Goal: Task Accomplishment & Management: Complete application form

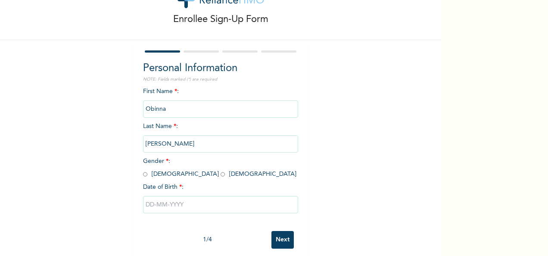
scroll to position [48, 0]
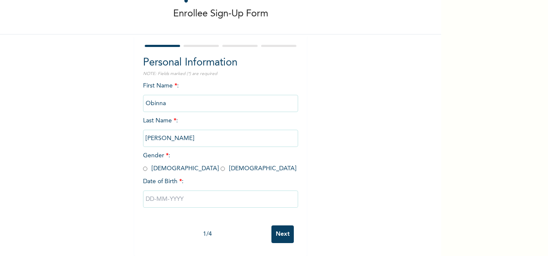
click at [143, 164] on input "radio" at bounding box center [145, 168] width 4 height 8
radio input "true"
click at [189, 192] on input "text" at bounding box center [220, 198] width 155 height 17
select select "7"
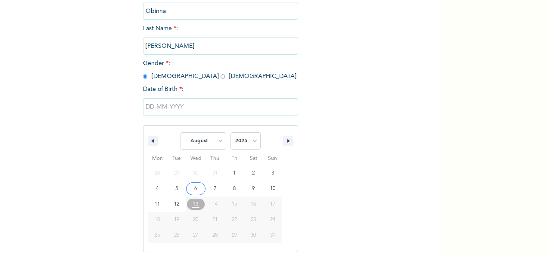
scroll to position [136, 0]
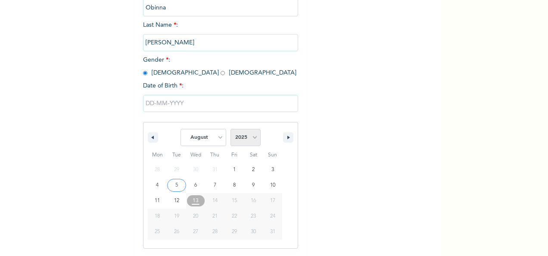
click at [251, 138] on select "2025 2024 2023 2022 2021 2020 2019 2018 2017 2016 2015 2014 2013 2012 2011 2010…" at bounding box center [245, 137] width 30 height 17
select select "1982"
click at [230, 130] on select "2025 2024 2023 2022 2021 2020 2019 2018 2017 2016 2015 2014 2013 2012 2011 2010…" at bounding box center [245, 137] width 30 height 17
click at [218, 140] on select "January February March April May June July August September October November De…" at bounding box center [203, 137] width 46 height 17
select select "10"
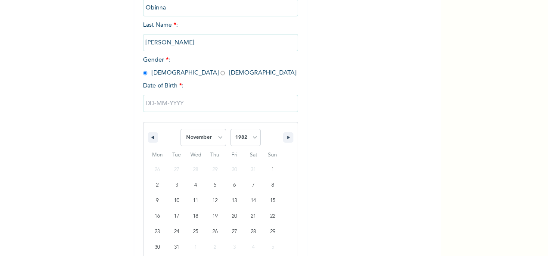
click at [180, 130] on select "January February March April May June July August September October November De…" at bounding box center [203, 137] width 46 height 17
type input "11/13/1982"
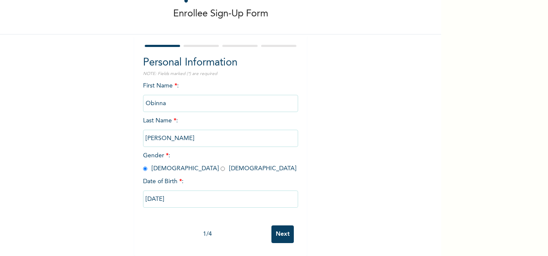
scroll to position [48, 0]
click at [279, 225] on input "Next" at bounding box center [282, 234] width 22 height 18
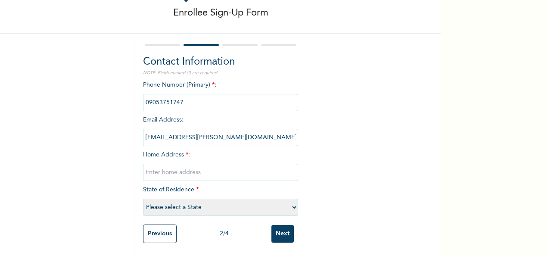
click at [189, 167] on input "text" at bounding box center [220, 172] width 155 height 17
click at [323, 161] on div "Enrollee Sign-Up Form Contact Information NOTE: Fields marked (*) are required …" at bounding box center [220, 107] width 441 height 297
click at [189, 168] on input "text" at bounding box center [220, 172] width 155 height 17
type input "No 2 Akinsoyi Street,Off balogun street,Iju Ishaga,lagos"
click at [210, 198] on select "Please select a State Abia Abuja (FCT) Adamawa Akwa Ibom Anambra Bauchi Bayelsa…" at bounding box center [220, 206] width 155 height 17
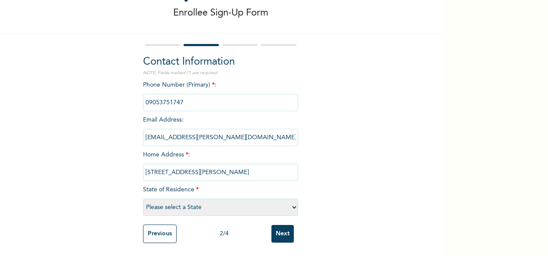
select select "25"
click at [143, 198] on select "Please select a State Abia Abuja (FCT) Adamawa Akwa Ibom Anambra Bauchi Bayelsa…" at bounding box center [220, 206] width 155 height 17
click at [280, 226] on input "Next" at bounding box center [282, 234] width 22 height 18
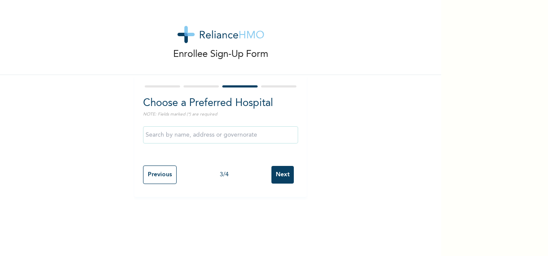
scroll to position [0, 0]
click at [240, 133] on input "text" at bounding box center [220, 134] width 155 height 17
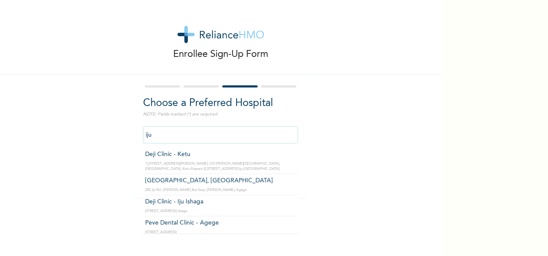
type input "Osuntuyi Medical Centre, Iju"
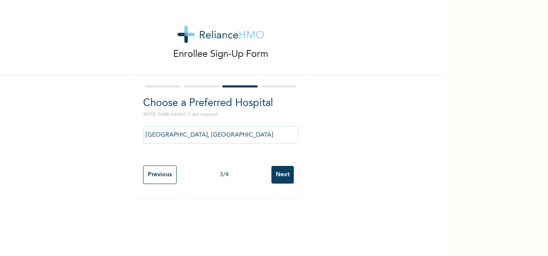
click at [275, 172] on input "Next" at bounding box center [282, 175] width 22 height 18
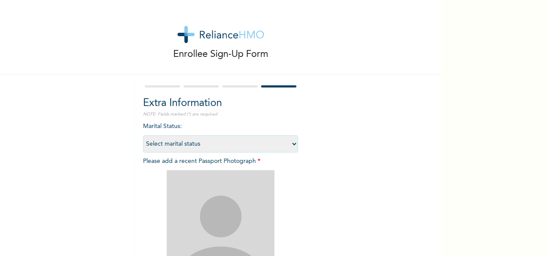
click at [290, 143] on select "Select marital status Single Married Divorced Widow/Widower" at bounding box center [220, 143] width 155 height 17
select select "2"
click at [143, 135] on select "Select marital status Single Married Divorced Widow/Widower" at bounding box center [220, 143] width 155 height 17
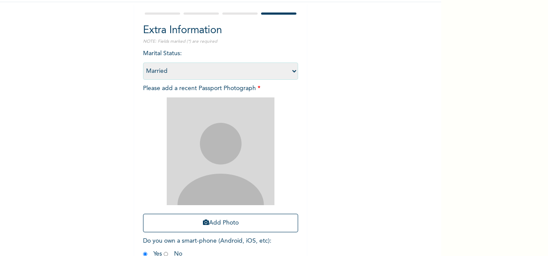
scroll to position [69, 0]
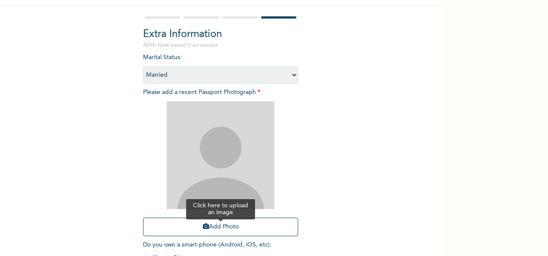
click at [216, 226] on button "Add Photo" at bounding box center [220, 226] width 155 height 19
click at [225, 230] on button "Add Photo" at bounding box center [220, 226] width 155 height 19
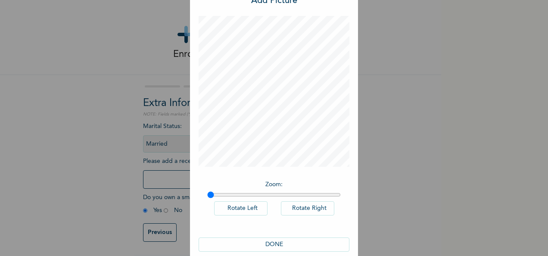
scroll to position [44, 0]
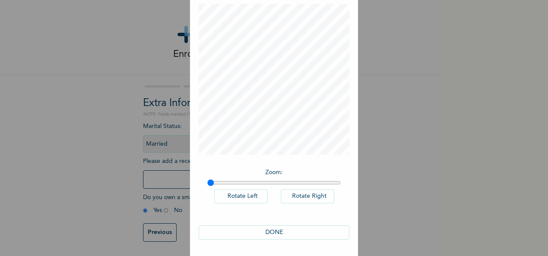
click at [278, 232] on button "DONE" at bounding box center [273, 232] width 151 height 14
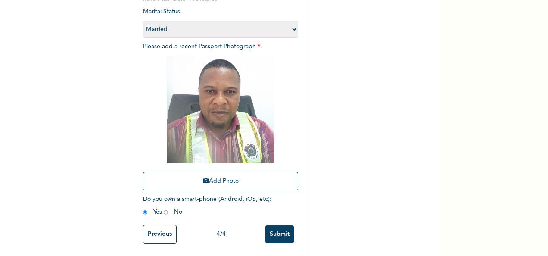
scroll to position [122, 0]
click at [282, 227] on input "Submit" at bounding box center [279, 234] width 28 height 18
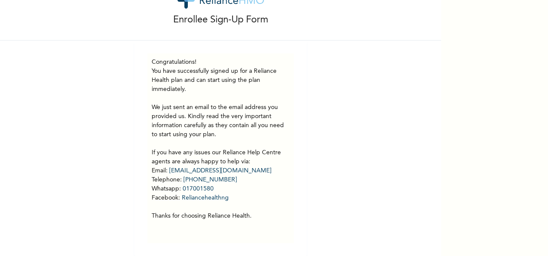
scroll to position [38, 0]
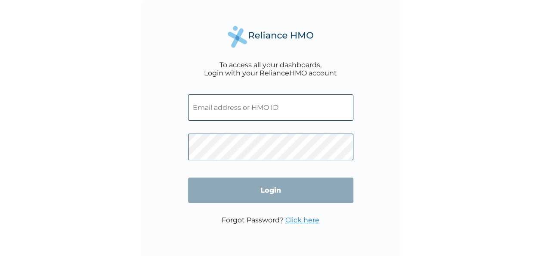
click at [253, 111] on input "text" at bounding box center [270, 107] width 165 height 26
click at [427, 139] on div "To access all your dashboards, Login with your RelianceHMO account Login Forgot…" at bounding box center [270, 128] width 541 height 256
paste input "RYO/10002/A"
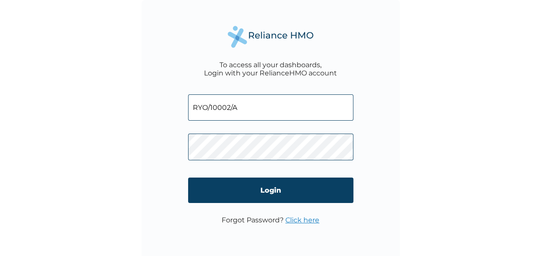
type input "RYO/10002/A"
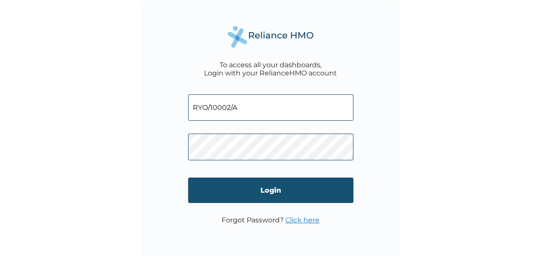
click at [297, 188] on input "Login" at bounding box center [270, 189] width 165 height 25
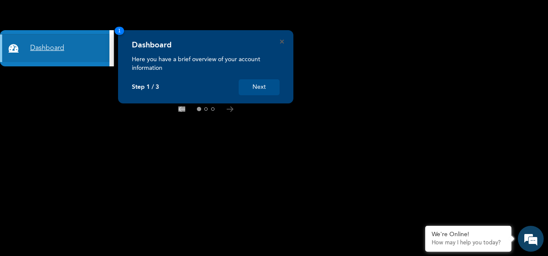
click at [54, 47] on link "Dashboard" at bounding box center [54, 48] width 109 height 28
click at [267, 85] on button "Next" at bounding box center [258, 87] width 41 height 16
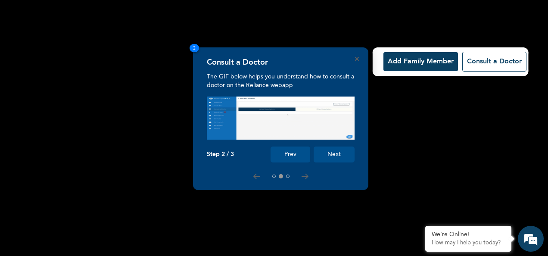
click at [410, 66] on button "Add Family Member" at bounding box center [420, 61] width 74 height 19
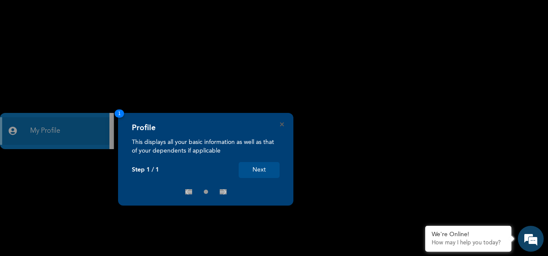
click at [84, 122] on div "× Products List Alexandrite Family 5 Slots Available Select" at bounding box center [274, 128] width 548 height 256
click at [266, 172] on button "Next" at bounding box center [258, 170] width 41 height 16
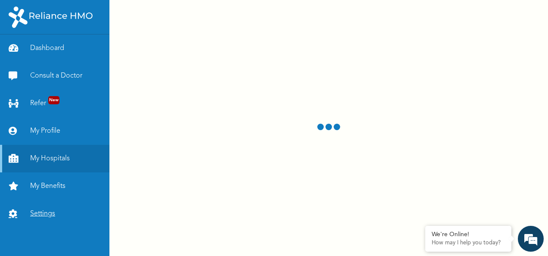
click at [45, 212] on link "Settings" at bounding box center [54, 214] width 109 height 28
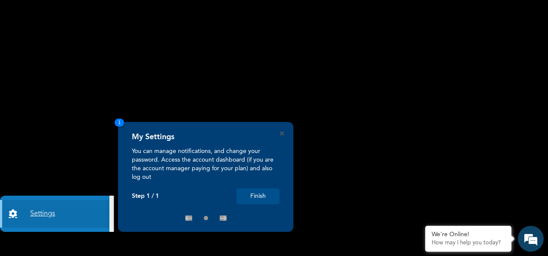
click at [27, 216] on link "Settings" at bounding box center [54, 214] width 109 height 28
click at [12, 214] on icon at bounding box center [15, 213] width 13 height 9
click at [35, 211] on link "Settings" at bounding box center [54, 214] width 109 height 28
click at [35, 213] on link "Settings" at bounding box center [54, 214] width 109 height 28
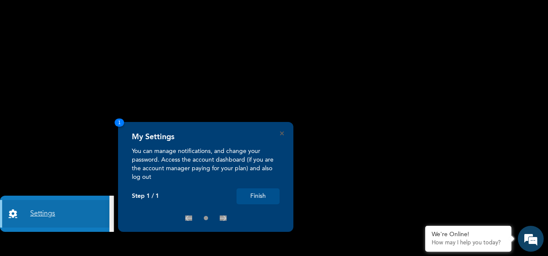
click at [35, 213] on link "Settings" at bounding box center [54, 214] width 109 height 28
click at [58, 217] on link "Settings" at bounding box center [54, 214] width 109 height 28
click at [61, 214] on link "Settings" at bounding box center [54, 214] width 109 height 28
click at [53, 211] on link "Settings" at bounding box center [54, 214] width 109 height 28
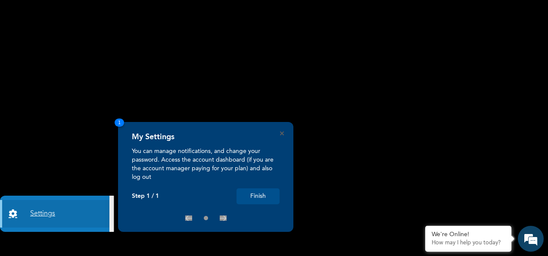
drag, startPoint x: 7, startPoint y: 209, endPoint x: 36, endPoint y: 213, distance: 29.1
click at [11, 210] on link "Settings" at bounding box center [54, 214] width 109 height 28
click at [261, 195] on button "Finish" at bounding box center [257, 196] width 43 height 16
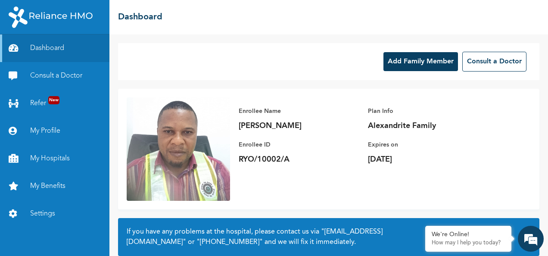
click at [408, 58] on button "Add Family Member" at bounding box center [420, 61] width 74 height 19
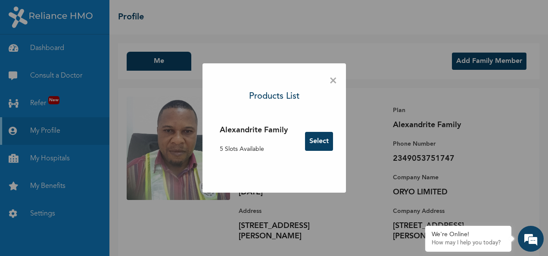
click at [316, 140] on button "Select" at bounding box center [319, 141] width 28 height 19
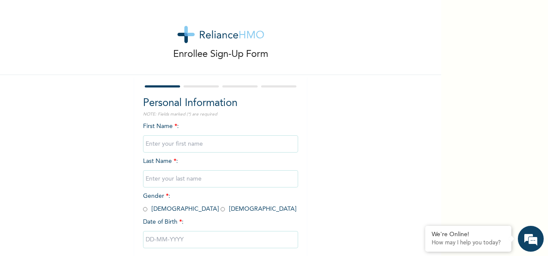
click at [167, 145] on input "text" at bounding box center [220, 143] width 155 height 17
click at [290, 202] on div "First Name * : Last Name * : Gender * : Male Female Date of Birth * :" at bounding box center [220, 191] width 155 height 139
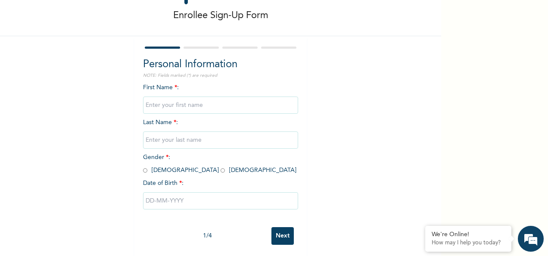
scroll to position [48, 0]
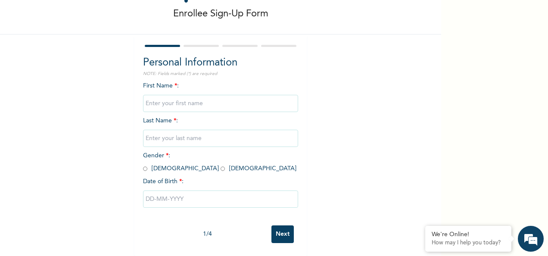
click at [277, 225] on input "Next" at bounding box center [282, 234] width 22 height 18
click at [339, 86] on div "Enrollee Sign-Up Form Personal Information NOTE: Fields marked (*) are required…" at bounding box center [220, 108] width 441 height 296
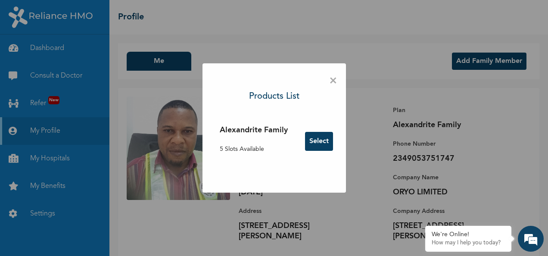
click at [332, 80] on span "×" at bounding box center [333, 81] width 8 height 18
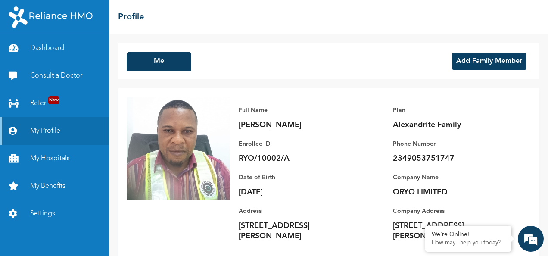
click at [54, 156] on link "My Hospitals" at bounding box center [54, 159] width 109 height 28
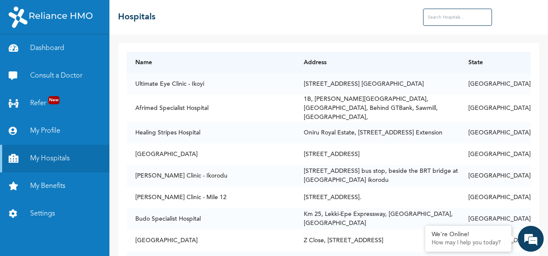
click at [465, 18] on input "text" at bounding box center [457, 17] width 69 height 17
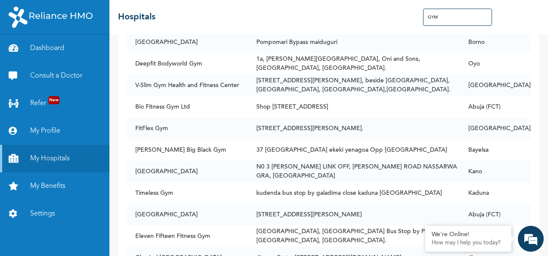
scroll to position [1892, 0]
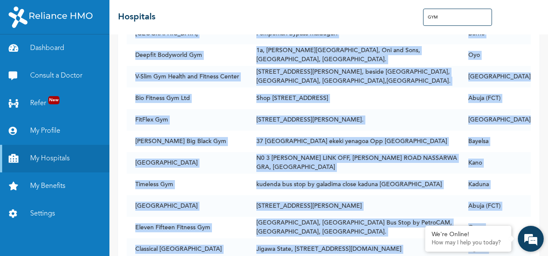
drag, startPoint x: 541, startPoint y: 229, endPoint x: 542, endPoint y: 236, distance: 7.1
click at [542, 236] on div "We're Online! How may I help you today?" at bounding box center [530, 239] width 26 height 26
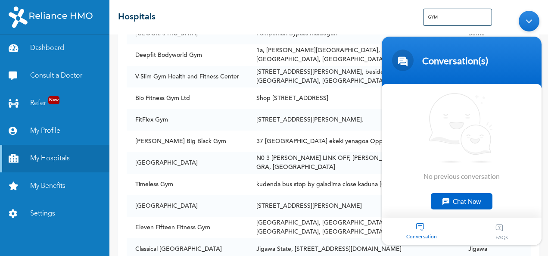
scroll to position [1698, 0]
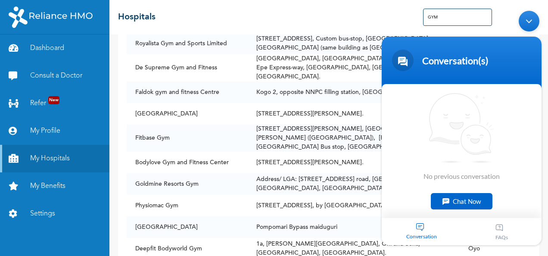
click at [530, 19] on div "Minimize live chat window" at bounding box center [528, 20] width 21 height 21
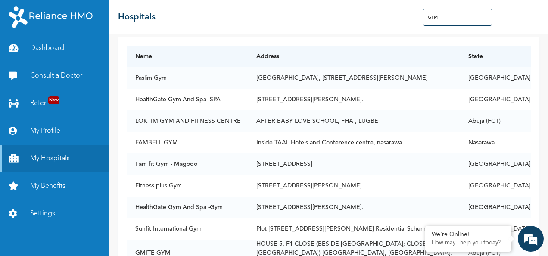
scroll to position [0, 0]
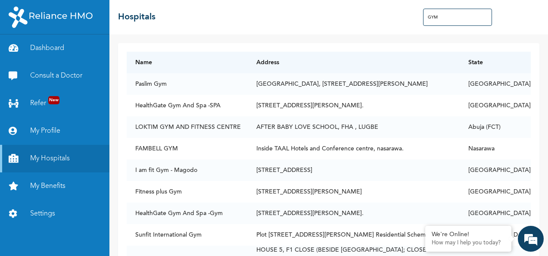
click at [457, 15] on input "GYM" at bounding box center [457, 17] width 69 height 17
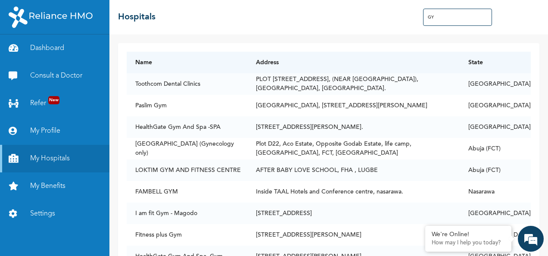
type input "G"
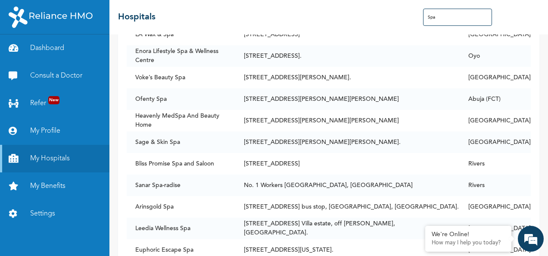
scroll to position [2376, 0]
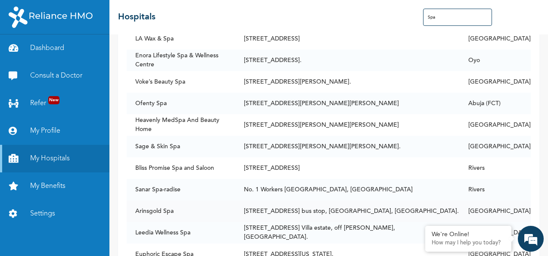
click at [157, 200] on td "Arinsgold Spa" at bounding box center [181, 211] width 108 height 22
click at [270, 200] on td "22, Kayode str, Caterpillar bus stop, Ogba, Ikeja." at bounding box center [347, 211] width 224 height 22
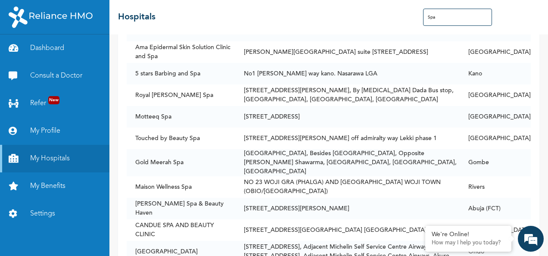
scroll to position [1376, 0]
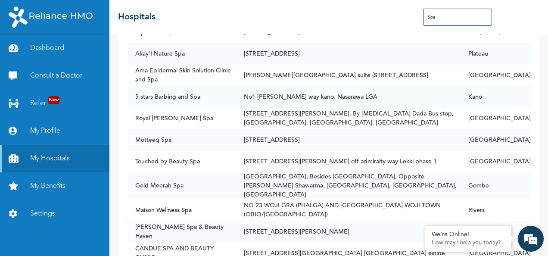
click at [459, 15] on input "Spa" at bounding box center [457, 17] width 69 height 17
type input "S"
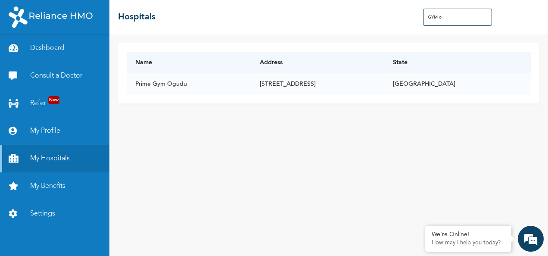
scroll to position [0, 0]
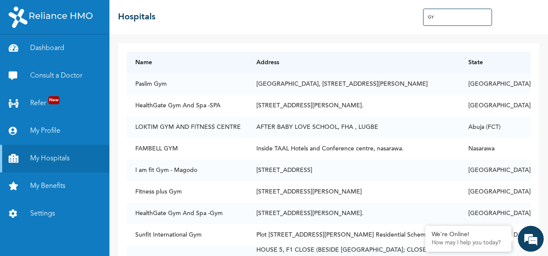
type input "G"
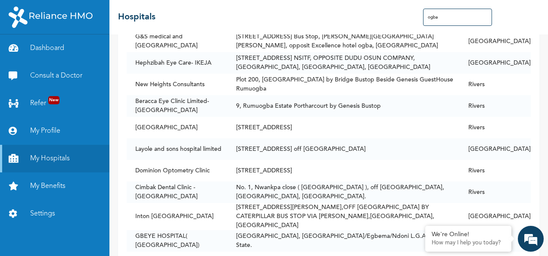
scroll to position [263, 0]
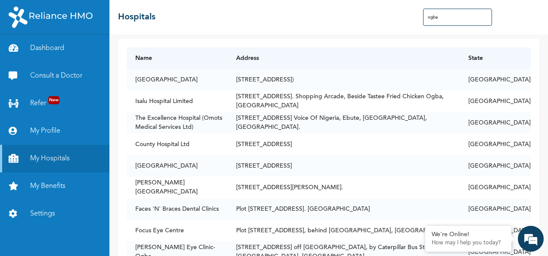
scroll to position [0, 0]
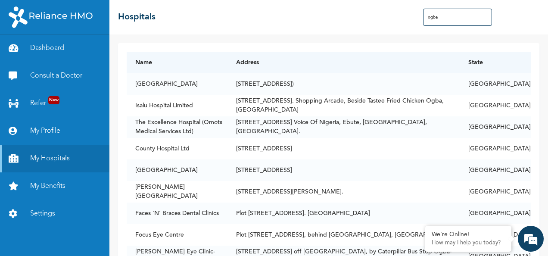
click at [455, 16] on input "ogba" at bounding box center [457, 17] width 69 height 17
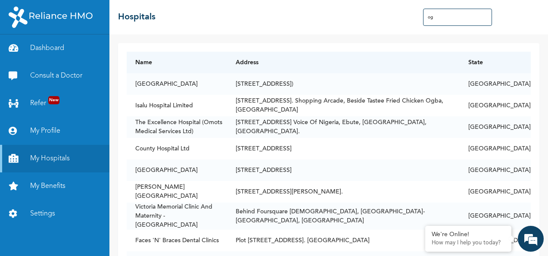
type input "o"
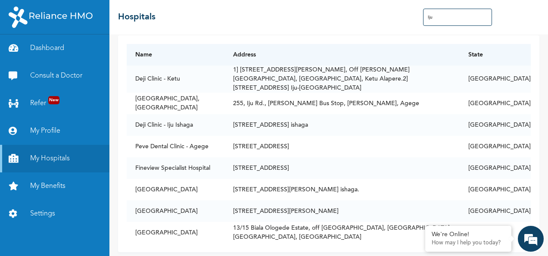
scroll to position [13, 0]
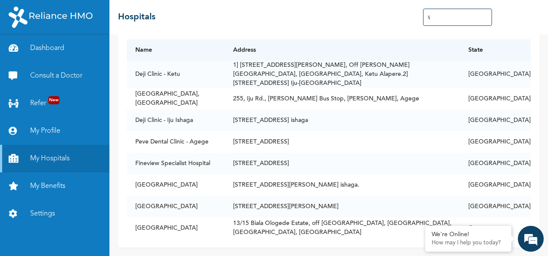
type input "I"
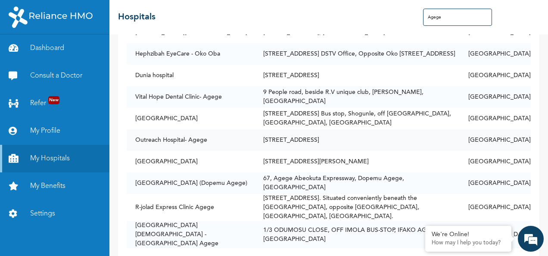
scroll to position [201, 0]
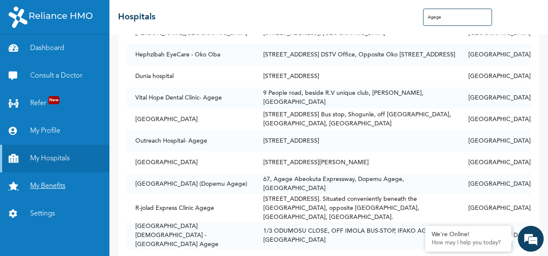
type input "Agege"
click at [52, 190] on link "My Benefits" at bounding box center [54, 186] width 109 height 28
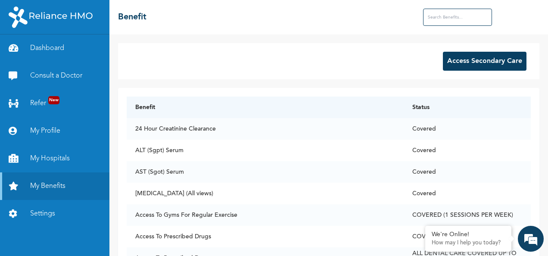
click at [439, 15] on input "text" at bounding box center [457, 17] width 69 height 17
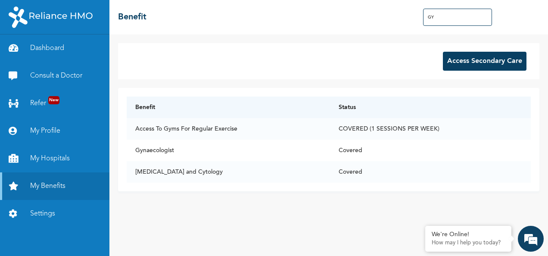
type input "G"
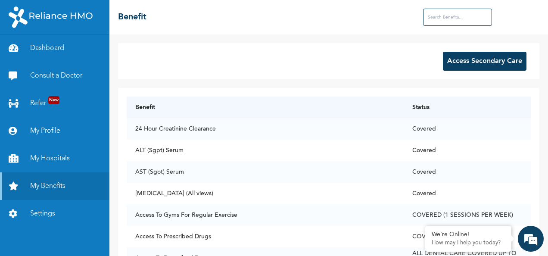
click at [452, 15] on input "text" at bounding box center [457, 17] width 69 height 17
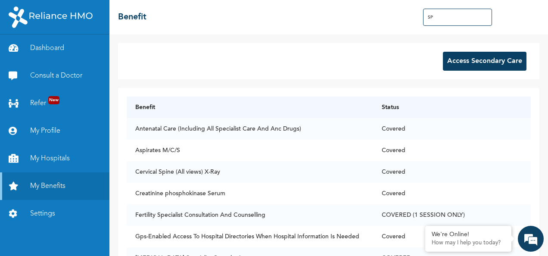
type input "S"
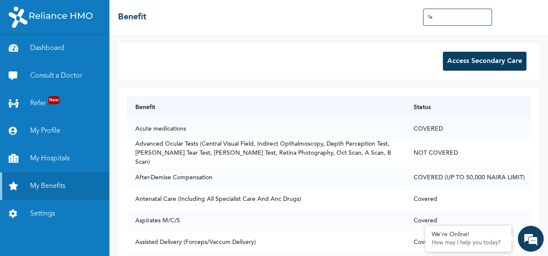
type input "T"
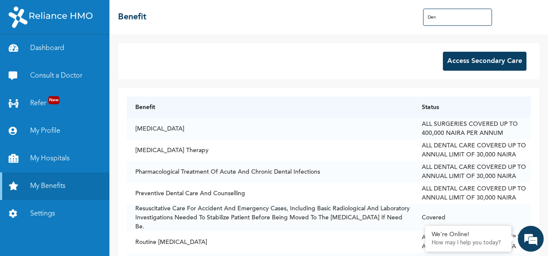
click at [443, 18] on input "Den" at bounding box center [457, 17] width 69 height 17
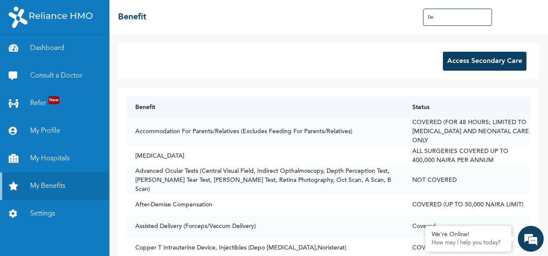
type input "D"
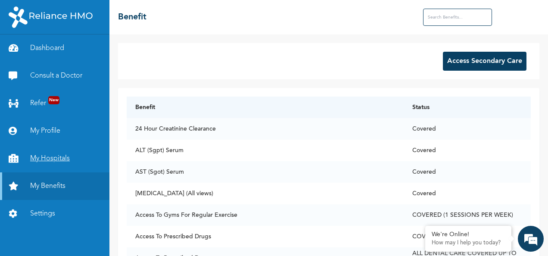
click at [59, 156] on link "My Hospitals" at bounding box center [54, 159] width 109 height 28
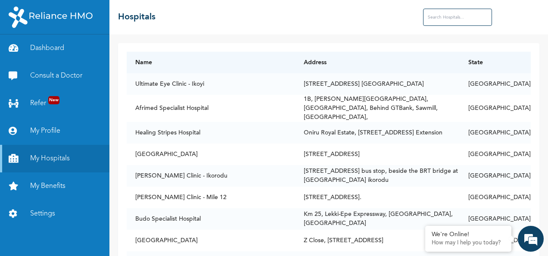
click at [458, 19] on input "text" at bounding box center [457, 17] width 69 height 17
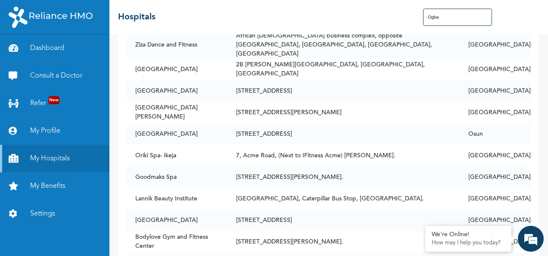
scroll to position [743, 0]
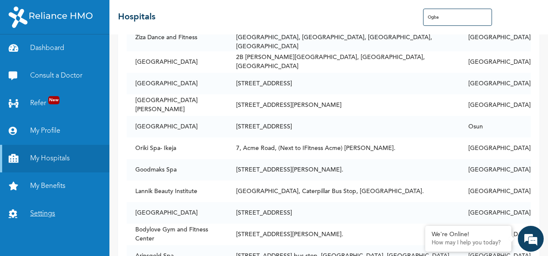
type input "Ogba"
click at [65, 214] on link "Settings" at bounding box center [54, 214] width 109 height 28
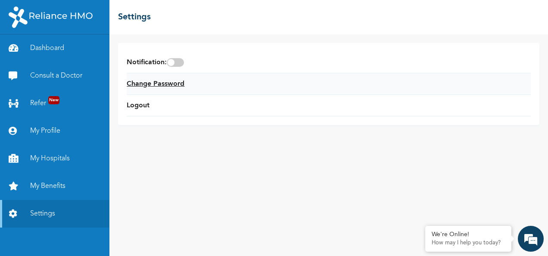
click at [171, 84] on link "Change Password" at bounding box center [156, 84] width 58 height 10
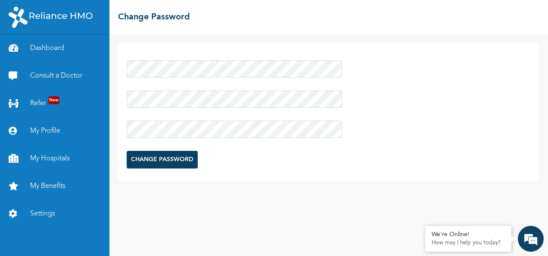
click at [233, 159] on form "CHANGE PASSWORD" at bounding box center [234, 114] width 215 height 117
click at [165, 158] on input "CHANGE PASSWORD" at bounding box center [162, 160] width 71 height 18
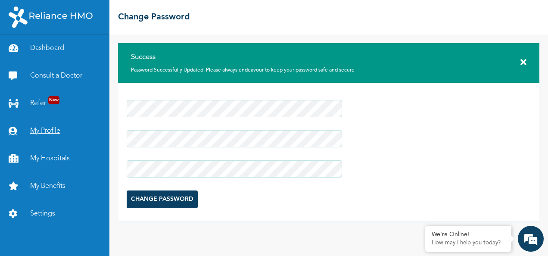
click at [53, 131] on link "My Profile" at bounding box center [54, 131] width 109 height 28
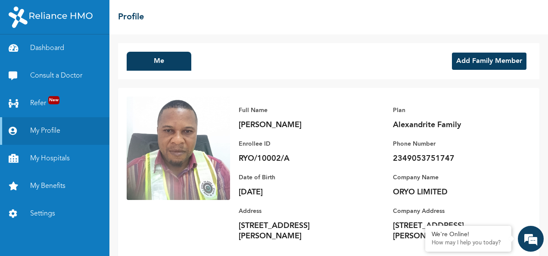
click at [482, 62] on button "Add Family Member" at bounding box center [489, 61] width 74 height 17
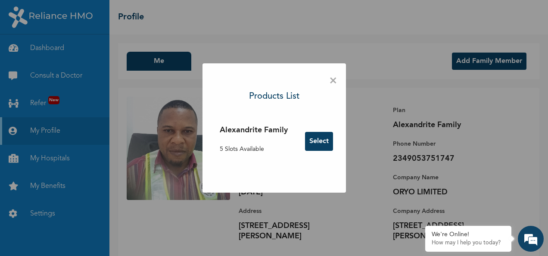
click at [313, 140] on button "Select" at bounding box center [319, 141] width 28 height 19
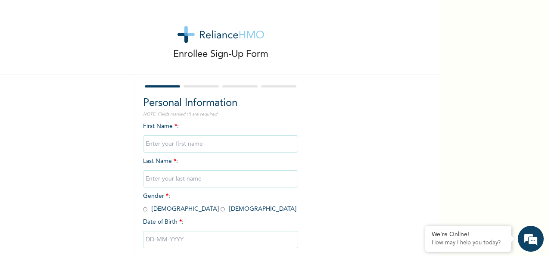
click at [177, 141] on input "text" at bounding box center [220, 143] width 155 height 17
type input "e"
type input "Esther"
click at [169, 180] on input "text" at bounding box center [220, 178] width 155 height 17
type input "Obinna"
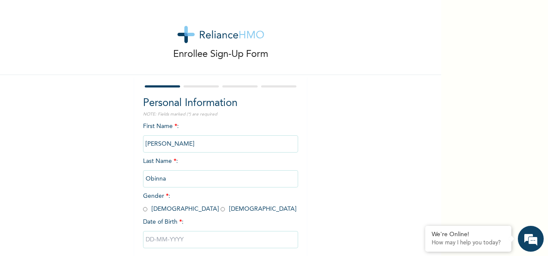
click at [220, 208] on input "radio" at bounding box center [222, 209] width 4 height 8
radio input "true"
click at [177, 238] on input "text" at bounding box center [220, 239] width 155 height 17
select select "7"
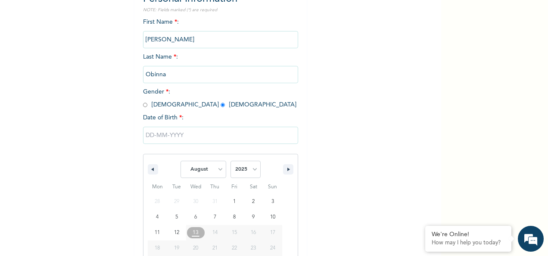
scroll to position [136, 0]
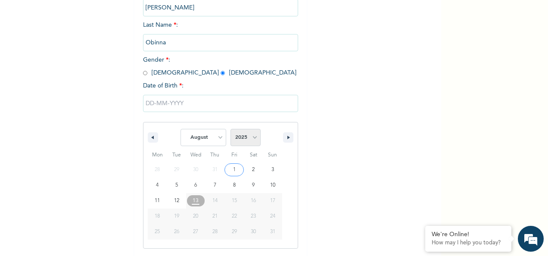
click at [250, 138] on select "2025 2024 2023 2022 2021 2020 2019 2018 2017 2016 2015 2014 2013 2012 2011 2010…" at bounding box center [245, 137] width 30 height 17
select select "1985"
click at [230, 130] on select "2025 2024 2023 2022 2021 2020 2019 2018 2017 2016 2015 2014 2013 2012 2011 2010…" at bounding box center [245, 137] width 30 height 17
click at [218, 140] on select "January February March April May June July August September October November De…" at bounding box center [203, 137] width 46 height 17
select select "3"
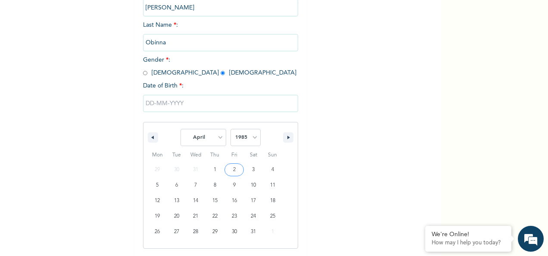
click at [180, 130] on select "January February March April May June July August September October November De…" at bounding box center [203, 137] width 46 height 17
type input "04/17/1985"
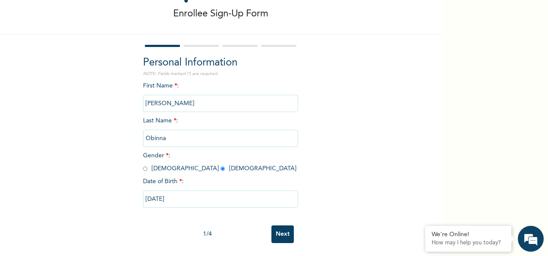
click at [282, 226] on input "Next" at bounding box center [282, 234] width 22 height 18
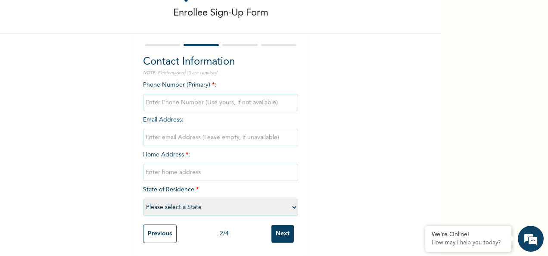
click at [182, 96] on input "phone" at bounding box center [220, 102] width 155 height 17
type input "08032543805"
click at [188, 129] on input "email" at bounding box center [220, 137] width 155 height 17
type input "obinnab50@yahoo.com"
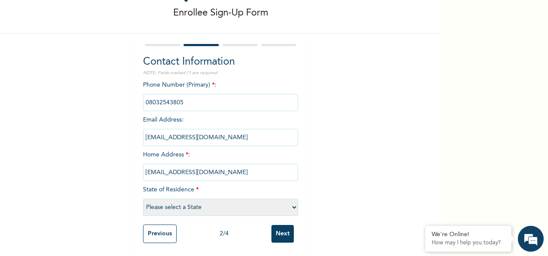
click at [205, 166] on input "obinnab50@yahoo.com" at bounding box center [220, 172] width 155 height 17
type input "o"
click at [221, 168] on input "No 2 akinsoyi street ,o" at bounding box center [220, 172] width 155 height 17
type input "No 2 akinsoyi street ,Off Balogun street,iju.Ishaga.lagos"
click at [286, 201] on select "Please select a State Abia Abuja (FCT) Adamawa Akwa Ibom Anambra Bauchi Bayelsa…" at bounding box center [220, 206] width 155 height 17
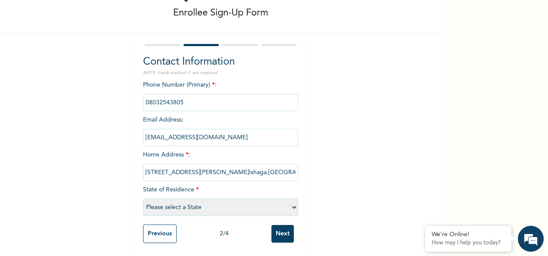
select select "25"
click at [143, 198] on select "Please select a State Abia Abuja (FCT) Adamawa Akwa Ibom Anambra Bauchi Bayelsa…" at bounding box center [220, 206] width 155 height 17
click at [274, 229] on input "Next" at bounding box center [282, 234] width 22 height 18
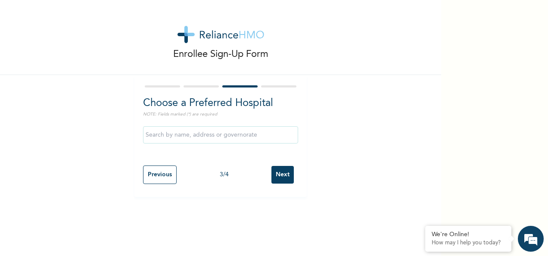
scroll to position [0, 0]
click at [232, 135] on input "text" at bounding box center [220, 134] width 155 height 17
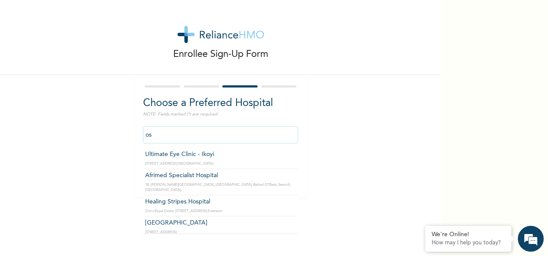
type input "o"
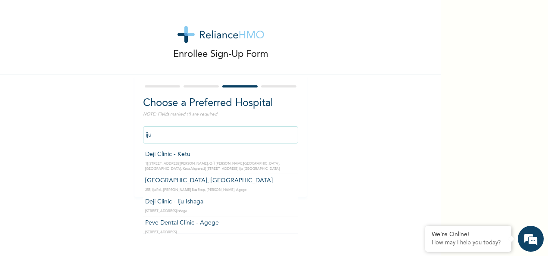
type input "Osuntuyi Medical Centre, Iju"
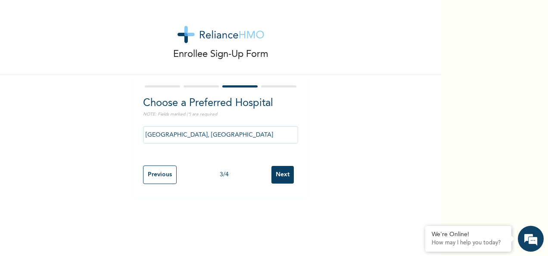
click at [285, 175] on input "Next" at bounding box center [282, 175] width 22 height 18
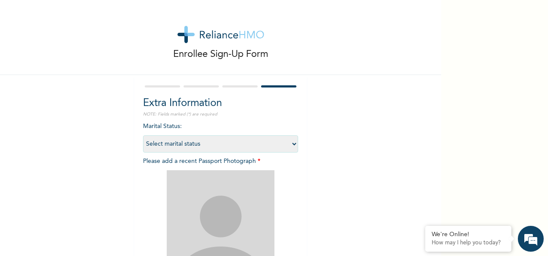
click at [290, 144] on select "Select marital status Single Married Divorced Widow/Widower" at bounding box center [220, 143] width 155 height 17
select select "2"
click at [143, 135] on select "Select marital status Single Married Divorced Widow/Widower" at bounding box center [220, 143] width 155 height 17
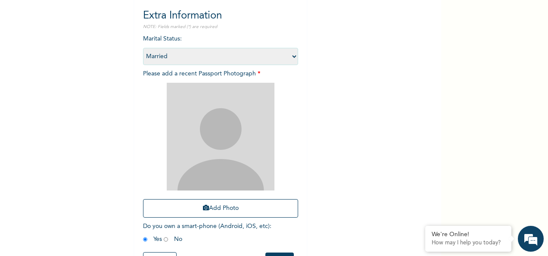
scroll to position [88, 0]
drag, startPoint x: 232, startPoint y: 142, endPoint x: 470, endPoint y: 90, distance: 243.5
click at [470, 90] on div "Enrollee Sign-Up Form Extra Information NOTE: Fields marked (*) are required Ma…" at bounding box center [274, 128] width 548 height 256
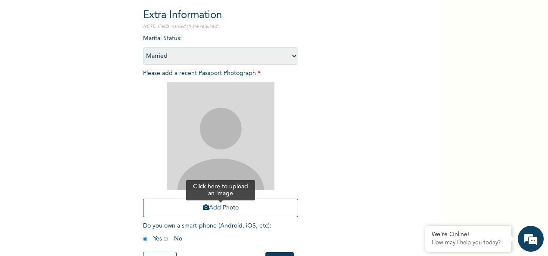
click at [242, 206] on button "Add Photo" at bounding box center [220, 207] width 155 height 19
click at [211, 206] on button "Add Photo" at bounding box center [220, 207] width 155 height 19
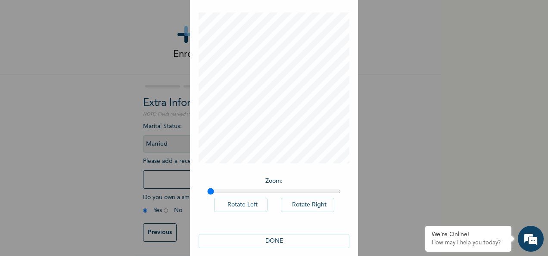
scroll to position [44, 0]
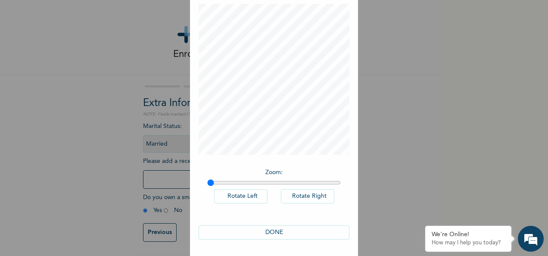
click at [289, 229] on button "DONE" at bounding box center [273, 232] width 151 height 14
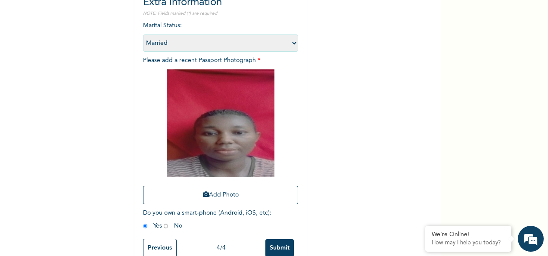
scroll to position [122, 0]
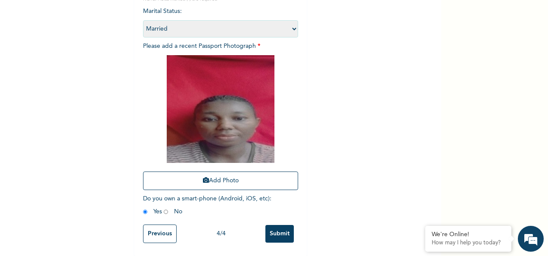
click at [283, 226] on input "Submit" at bounding box center [279, 234] width 28 height 18
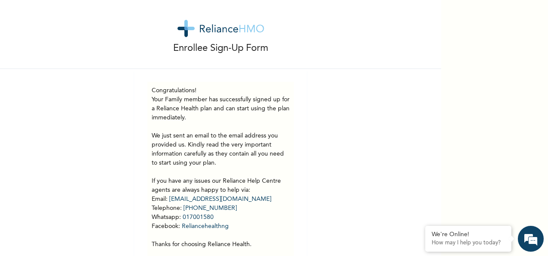
scroll to position [0, 0]
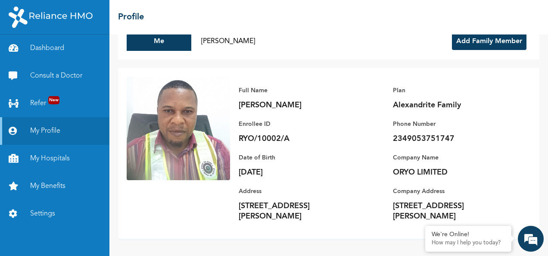
scroll to position [30, 0]
click at [50, 133] on link "My Profile" at bounding box center [54, 131] width 109 height 28
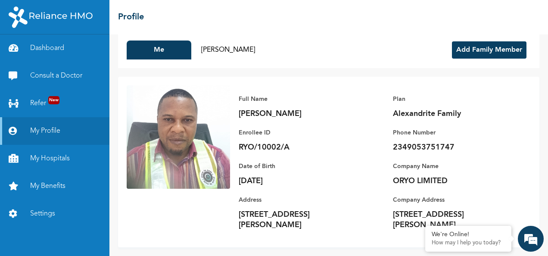
scroll to position [0, 0]
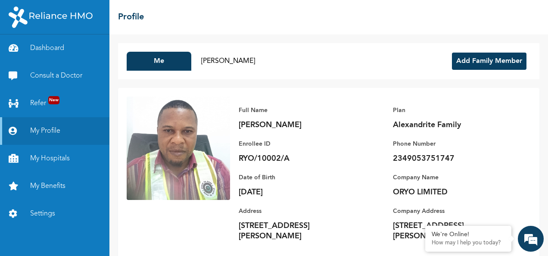
click at [492, 56] on button "Add Family Member" at bounding box center [489, 61] width 74 height 17
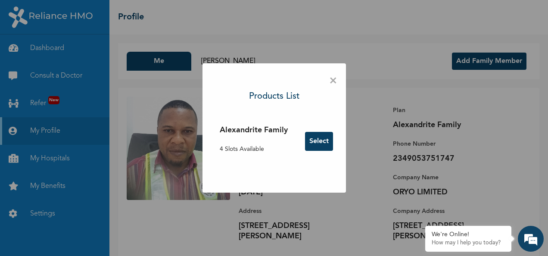
click at [320, 141] on button "Select" at bounding box center [319, 141] width 28 height 19
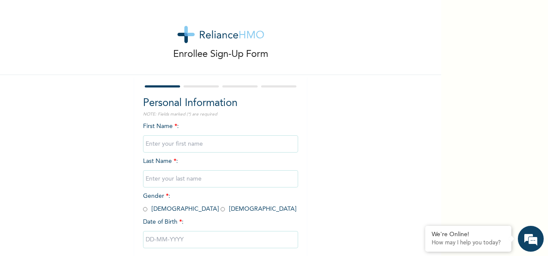
click at [151, 146] on input "text" at bounding box center [220, 143] width 155 height 17
type input "Daniel Ugochukwu"
click at [197, 181] on input "text" at bounding box center [220, 178] width 155 height 17
type input "Ob"
click at [143, 210] on input "radio" at bounding box center [145, 209] width 4 height 8
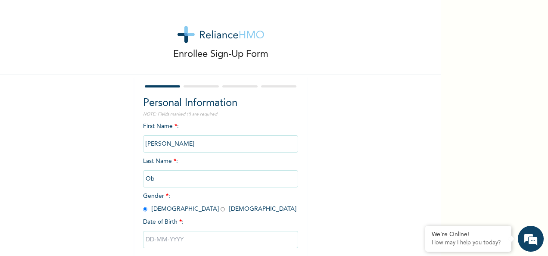
radio input "true"
click at [162, 176] on input "Ob" at bounding box center [220, 178] width 155 height 17
click at [189, 185] on input "Ob" at bounding box center [220, 178] width 155 height 17
click at [187, 181] on input "Ob" at bounding box center [220, 178] width 155 height 17
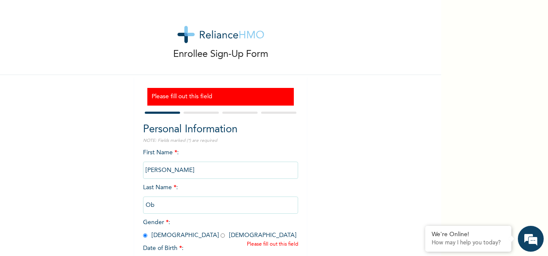
click at [193, 221] on div "First Name * : Daniel Ugochukwu Last Name * : Ob Gender * : Male Female Date of…" at bounding box center [220, 217] width 155 height 139
click at [161, 206] on input "Ob" at bounding box center [220, 204] width 155 height 17
type input "Obinna"
click at [210, 231] on div "First Name * : Daniel Ugochukwu Last Name * : Obinna Gender * : Male Female Dat…" at bounding box center [220, 217] width 155 height 139
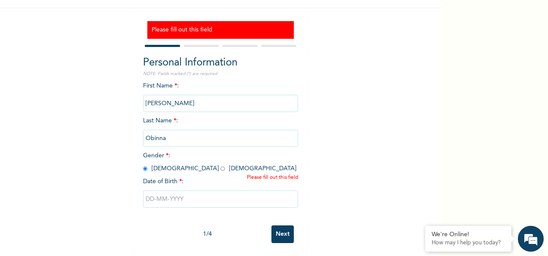
scroll to position [74, 0]
click at [159, 195] on input "text" at bounding box center [220, 198] width 155 height 17
select select "7"
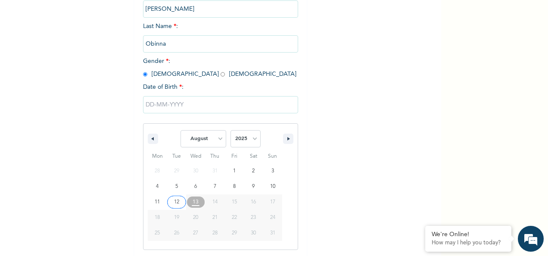
scroll to position [163, 0]
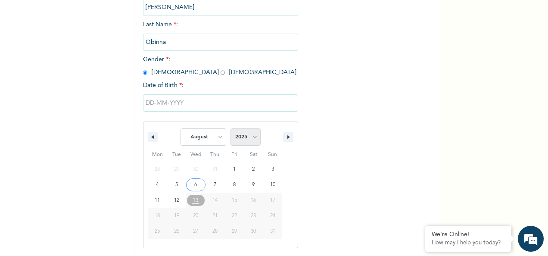
click at [251, 135] on select "2025 2024 2023 2022 2021 2020 2019 2018 2017 2016 2015 2014 2013 2012 2011 2010…" at bounding box center [245, 136] width 30 height 17
select select "2015"
click at [230, 130] on select "2025 2024 2023 2022 2021 2020 2019 2018 2017 2016 2015 2014 2013 2012 2011 2010…" at bounding box center [245, 136] width 30 height 17
click at [215, 134] on select "January February March April May June July August September October November De…" at bounding box center [203, 136] width 46 height 17
select select "9"
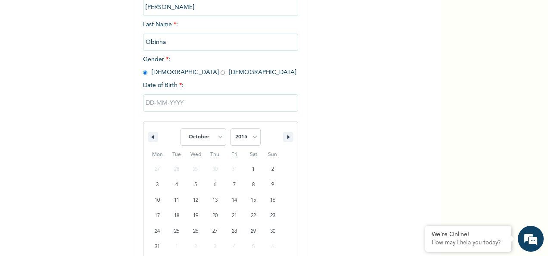
click at [180, 130] on select "January February March April May June July August September October November De…" at bounding box center [203, 136] width 46 height 17
type input "10/08/2015"
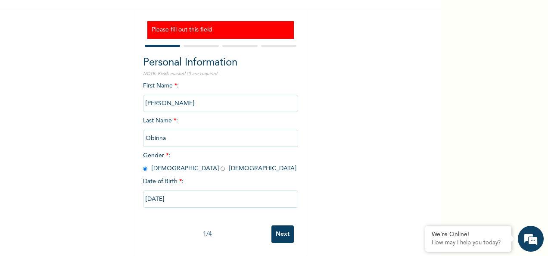
scroll to position [74, 0]
click at [285, 226] on input "Next" at bounding box center [282, 234] width 22 height 18
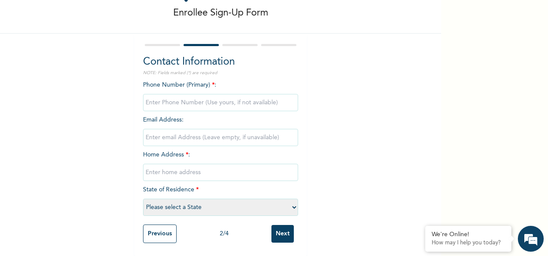
scroll to position [49, 0]
click at [170, 96] on input "phone" at bounding box center [220, 102] width 155 height 17
type input "09053751747"
type input "obinna.anyanwu@oryoltd.com"
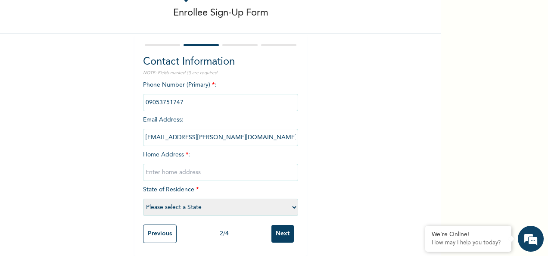
type input "No 2 Akinsoyi Street,Off balogun street,Iju Ishaga,lagos"
select select "25"
click at [224, 129] on input "obinna.anyanwu@oryoltd.com" at bounding box center [220, 137] width 155 height 17
click at [104, 180] on div "Enrollee Sign-Up Form Contact Information NOTE: Fields marked (*) are required …" at bounding box center [220, 107] width 441 height 297
click at [285, 226] on input "Next" at bounding box center [282, 234] width 22 height 18
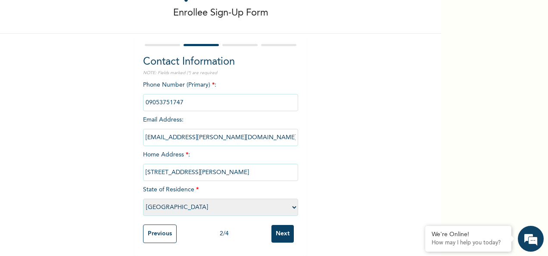
scroll to position [0, 0]
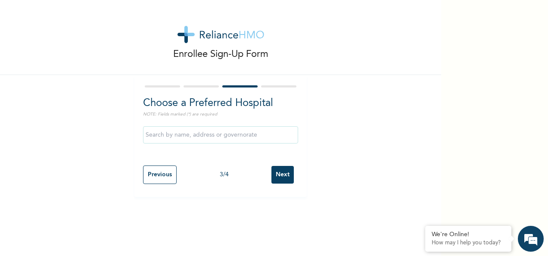
click at [185, 135] on input "text" at bounding box center [220, 134] width 155 height 17
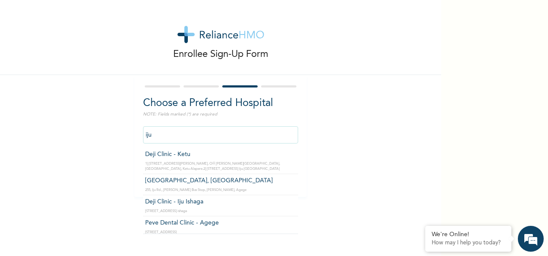
type input "Osuntuyi Medical Centre, Iju"
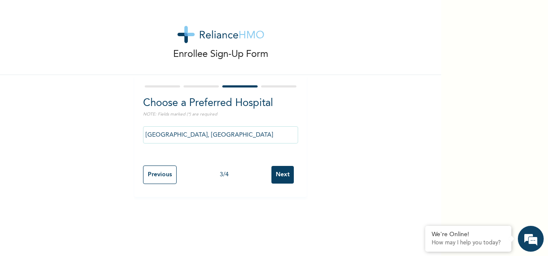
click at [277, 170] on input "Next" at bounding box center [282, 175] width 22 height 18
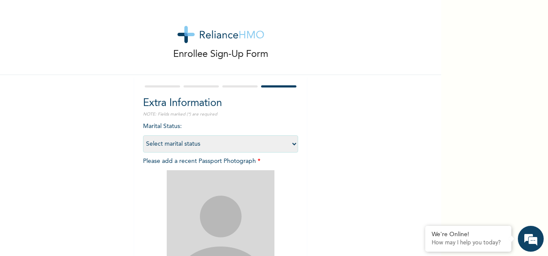
click at [168, 121] on div "Extra Information NOTE: Fields marked (*) are required Marital Status : Select …" at bounding box center [220, 215] width 155 height 239
click at [266, 139] on select "Select marital status Single Married Divorced Widow/Widower" at bounding box center [220, 143] width 155 height 17
select select "1"
click at [143, 135] on select "Select marital status Single Married Divorced Widow/Widower" at bounding box center [220, 143] width 155 height 17
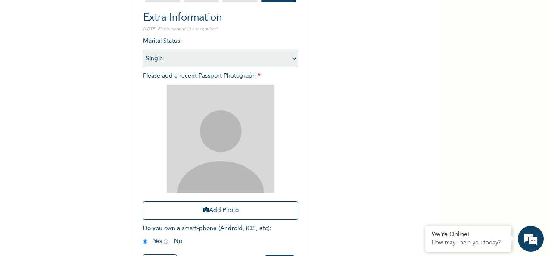
scroll to position [90, 0]
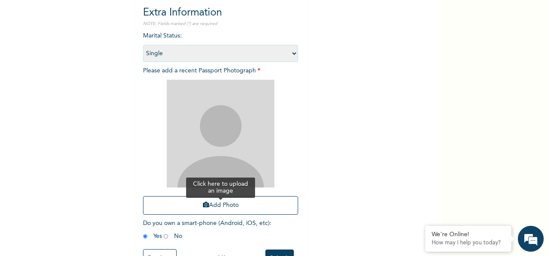
click at [220, 203] on button "Add Photo" at bounding box center [220, 205] width 155 height 19
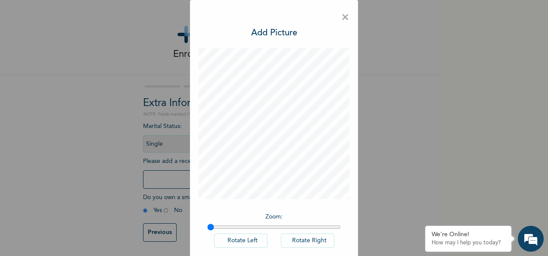
scroll to position [44, 0]
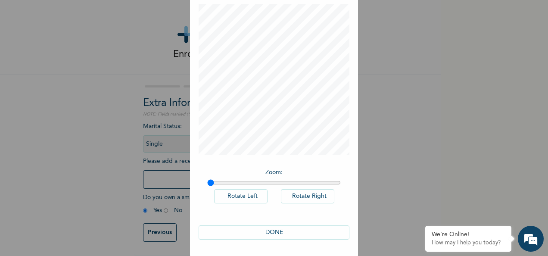
click at [268, 231] on button "DONE" at bounding box center [273, 232] width 151 height 14
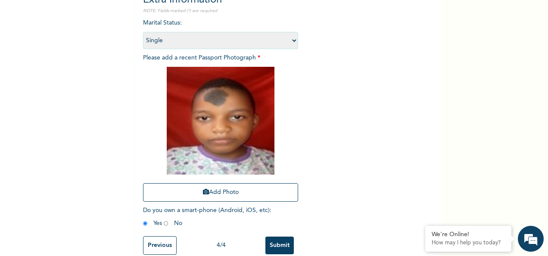
scroll to position [122, 0]
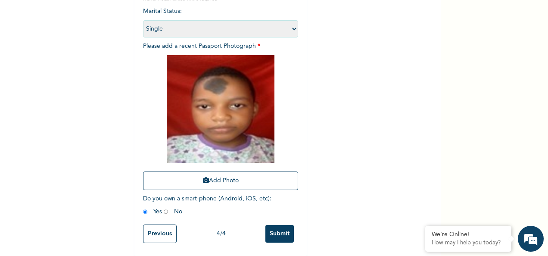
click at [143, 207] on input "radio" at bounding box center [145, 211] width 4 height 8
click at [164, 207] on input "radio" at bounding box center [166, 211] width 4 height 8
radio input "true"
click at [143, 207] on input "radio" at bounding box center [145, 211] width 4 height 8
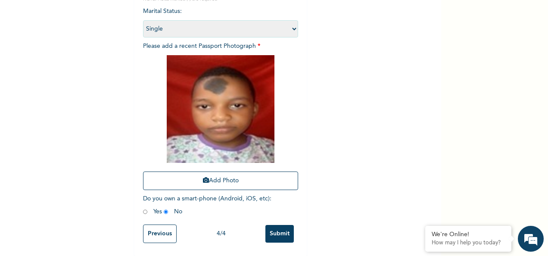
radio input "true"
click at [269, 225] on input "Submit" at bounding box center [279, 234] width 28 height 18
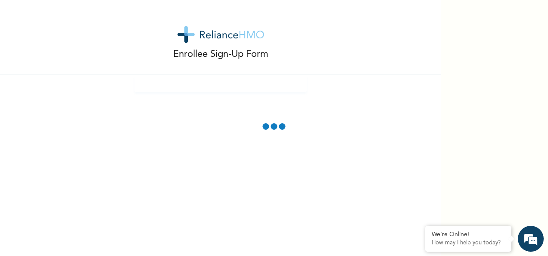
scroll to position [0, 0]
click at [245, 106] on div "Enrollee Sign-Up Form" at bounding box center [220, 128] width 441 height 256
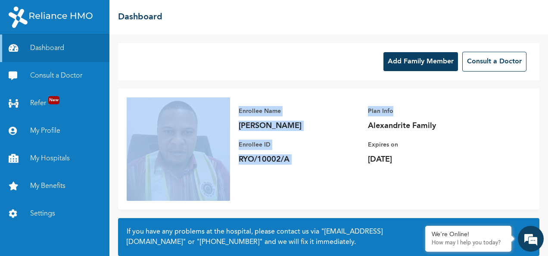
drag, startPoint x: 540, startPoint y: 70, endPoint x: 547, endPoint y: 81, distance: 13.5
click at [547, 81] on div "Add Family Member Consult a Doctor Enrollee Name [PERSON_NAME] Enrollee ID RYO/…" at bounding box center [328, 144] width 438 height 221
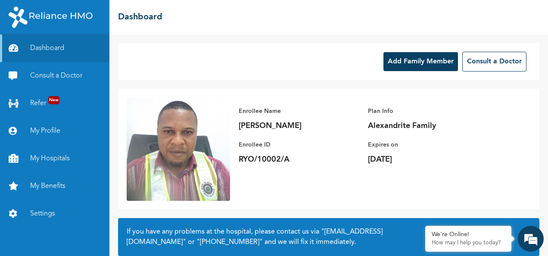
click at [474, 167] on div "Enrollee Name [PERSON_NAME] Enrollee ID RYO/10002/A Plan Info Alexandrite Famil…" at bounding box center [368, 135] width 276 height 76
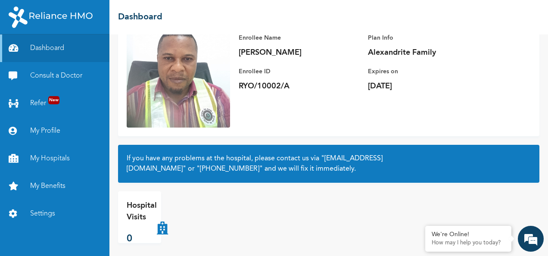
scroll to position [77, 0]
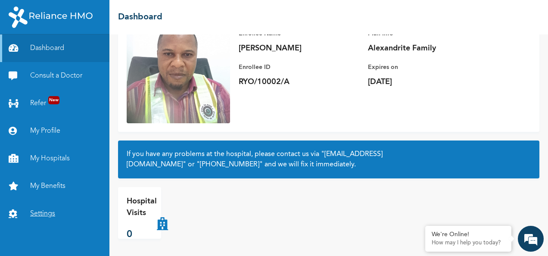
click at [45, 212] on link "Settings" at bounding box center [54, 214] width 109 height 28
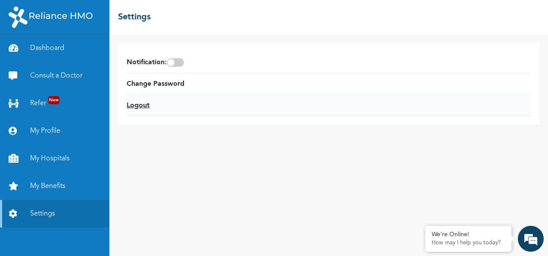
click at [133, 108] on link "Logout" at bounding box center [138, 105] width 23 height 10
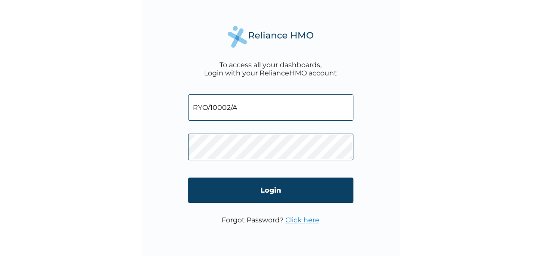
drag, startPoint x: 232, startPoint y: 111, endPoint x: 192, endPoint y: 111, distance: 40.0
click at [192, 111] on input "RYO/10002/A" at bounding box center [270, 107] width 165 height 26
drag, startPoint x: 240, startPoint y: 110, endPoint x: 194, endPoint y: 105, distance: 46.7
click at [194, 105] on input "RYO/10002/A" at bounding box center [270, 107] width 165 height 26
paste input "B"
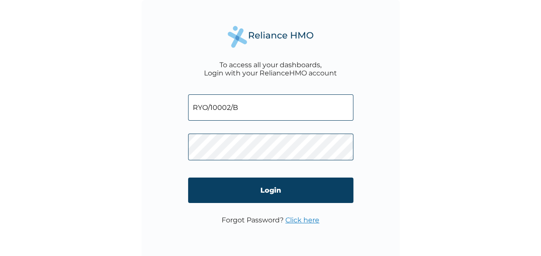
type input "RYO/10002/B"
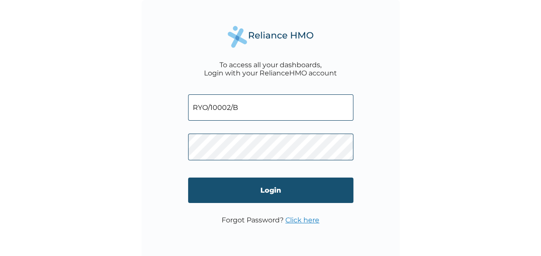
click at [344, 193] on input "Login" at bounding box center [270, 189] width 165 height 25
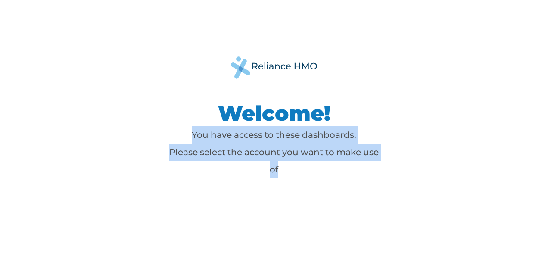
drag, startPoint x: 549, startPoint y: 116, endPoint x: 548, endPoint y: 179, distance: 62.9
click at [547, 179] on html "Welcome! You have access to these dashboards, Please select the account you wan…" at bounding box center [274, 128] width 548 height 256
drag, startPoint x: 548, startPoint y: 179, endPoint x: 460, endPoint y: 200, distance: 90.0
click at [460, 200] on div "Welcome! You have access to these dashboards, Please select the account you wan…" at bounding box center [274, 128] width 548 height 256
click at [381, 102] on h1 "Welcome!" at bounding box center [273, 113] width 215 height 26
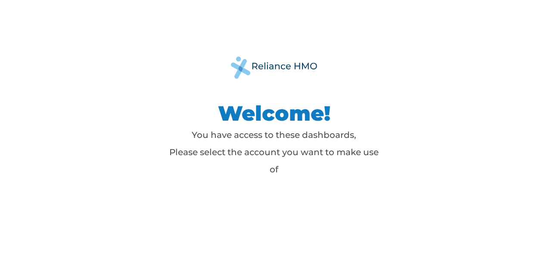
click at [350, 152] on p "You have access to these dashboards, Please select the account you want to make…" at bounding box center [273, 152] width 215 height 52
click at [317, 136] on p "You have access to these dashboards, Please select the account you want to make…" at bounding box center [273, 152] width 215 height 52
drag, startPoint x: 547, startPoint y: 161, endPoint x: 520, endPoint y: 224, distance: 68.6
click at [545, 221] on div "Welcome! You have access to these dashboards, Please select the account you wan…" at bounding box center [274, 128] width 548 height 256
click at [317, 136] on p "You have access to these dashboards, Please select the account you want to make…" at bounding box center [273, 152] width 215 height 52
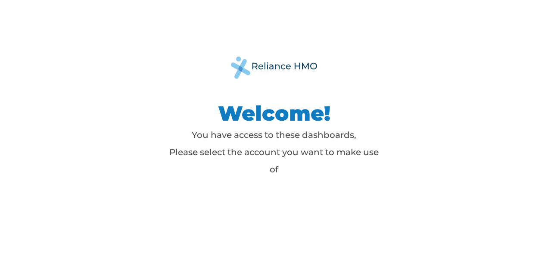
click at [198, 115] on h1 "Welcome!" at bounding box center [273, 113] width 215 height 26
